Goal: Task Accomplishment & Management: Complete application form

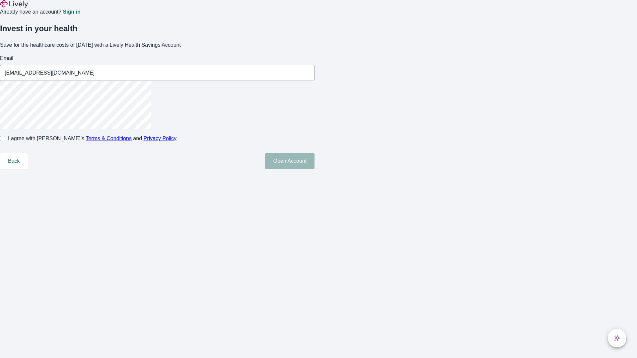
click at [5, 141] on input "I agree with Lively’s Terms & Conditions and Privacy Policy" at bounding box center [2, 138] width 5 height 5
checkbox input "true"
click at [315, 169] on button "Open Account" at bounding box center [289, 161] width 49 height 16
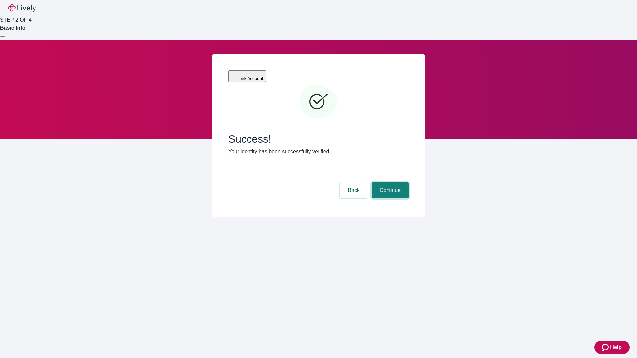
click at [389, 183] on button "Continue" at bounding box center [390, 191] width 37 height 16
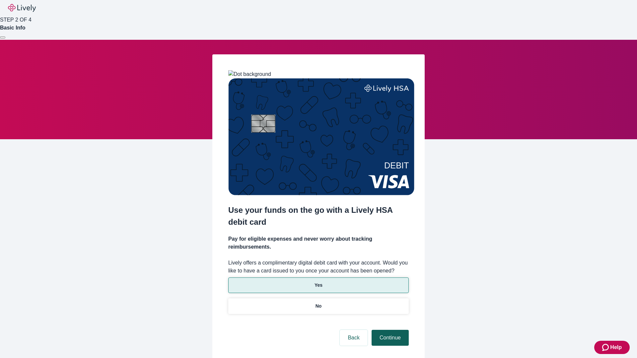
click at [318, 303] on p "No" at bounding box center [319, 306] width 6 height 7
click at [389, 330] on button "Continue" at bounding box center [390, 338] width 37 height 16
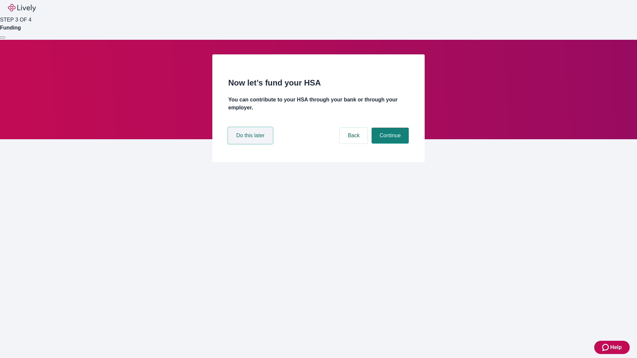
click at [251, 144] on button "Do this later" at bounding box center [250, 136] width 44 height 16
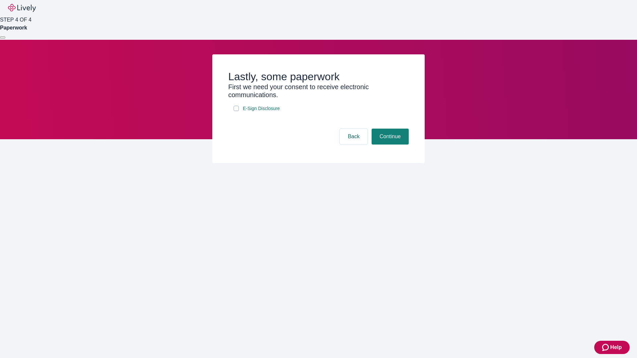
click at [236, 111] on input "E-Sign Disclosure" at bounding box center [236, 108] width 5 height 5
checkbox input "true"
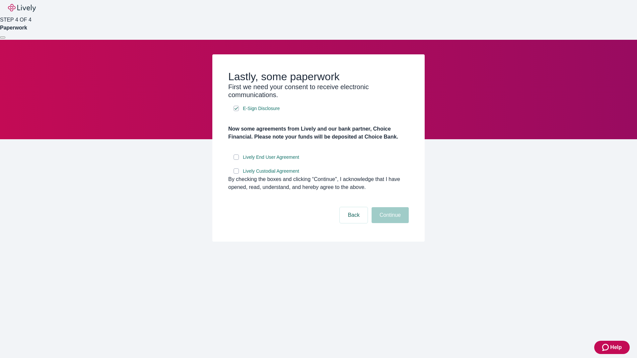
click at [236, 160] on input "Lively End User Agreement" at bounding box center [236, 157] width 5 height 5
checkbox input "true"
click at [236, 174] on input "Lively Custodial Agreement" at bounding box center [236, 171] width 5 height 5
checkbox input "true"
click at [389, 223] on button "Continue" at bounding box center [390, 215] width 37 height 16
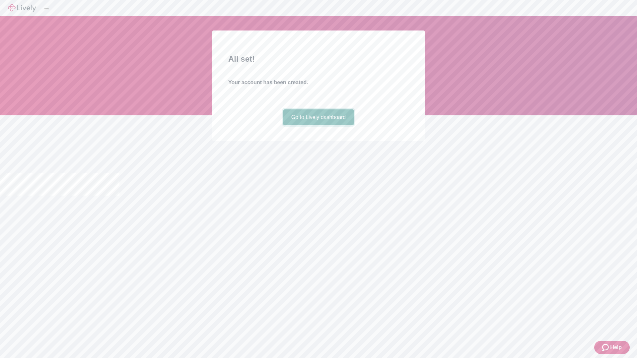
click at [318, 125] on link "Go to Lively dashboard" at bounding box center [318, 118] width 71 height 16
